Goal: Information Seeking & Learning: Learn about a topic

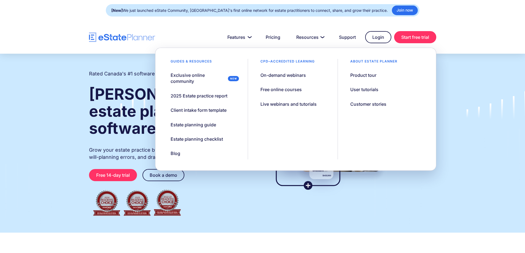
click at [293, 61] on div "CPD–accredited learning" at bounding box center [287, 63] width 68 height 8
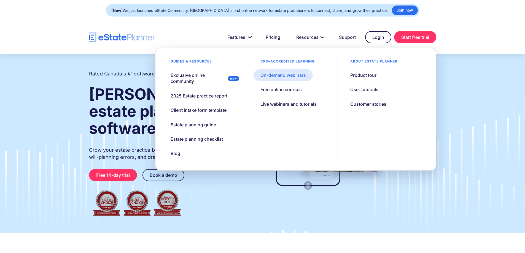
click at [287, 76] on div "On-demand webinars" at bounding box center [282, 75] width 45 height 6
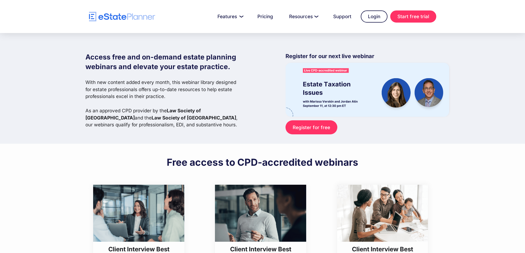
click at [327, 75] on img at bounding box center [367, 90] width 164 height 54
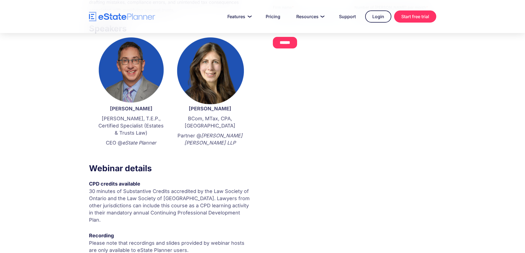
scroll to position [28, 0]
